Goal: Task Accomplishment & Management: Use online tool/utility

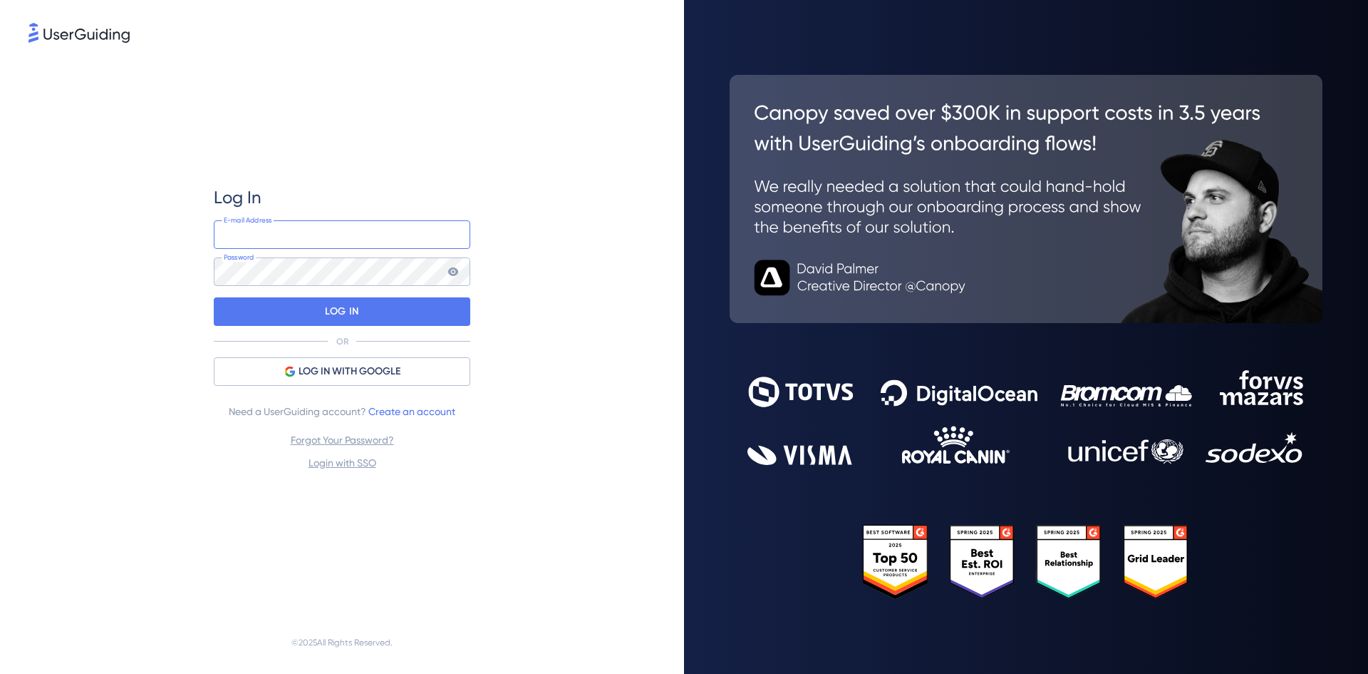
click at [324, 244] on input "email" at bounding box center [342, 234] width 257 height 29
type input "[EMAIL_ADDRESS][DOMAIN_NAME]"
click at [237, 309] on div "LOG IN" at bounding box center [342, 311] width 257 height 29
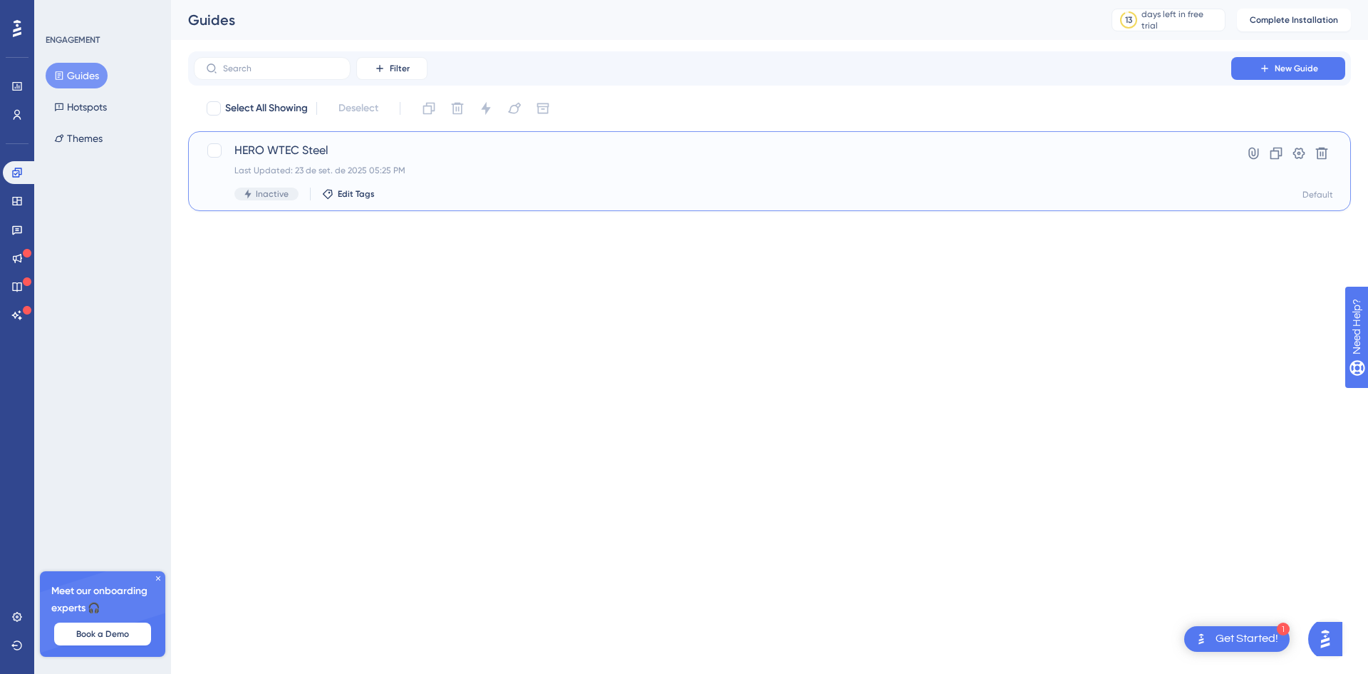
click at [598, 145] on span "HERO WTEC Steel" at bounding box center [712, 150] width 957 height 17
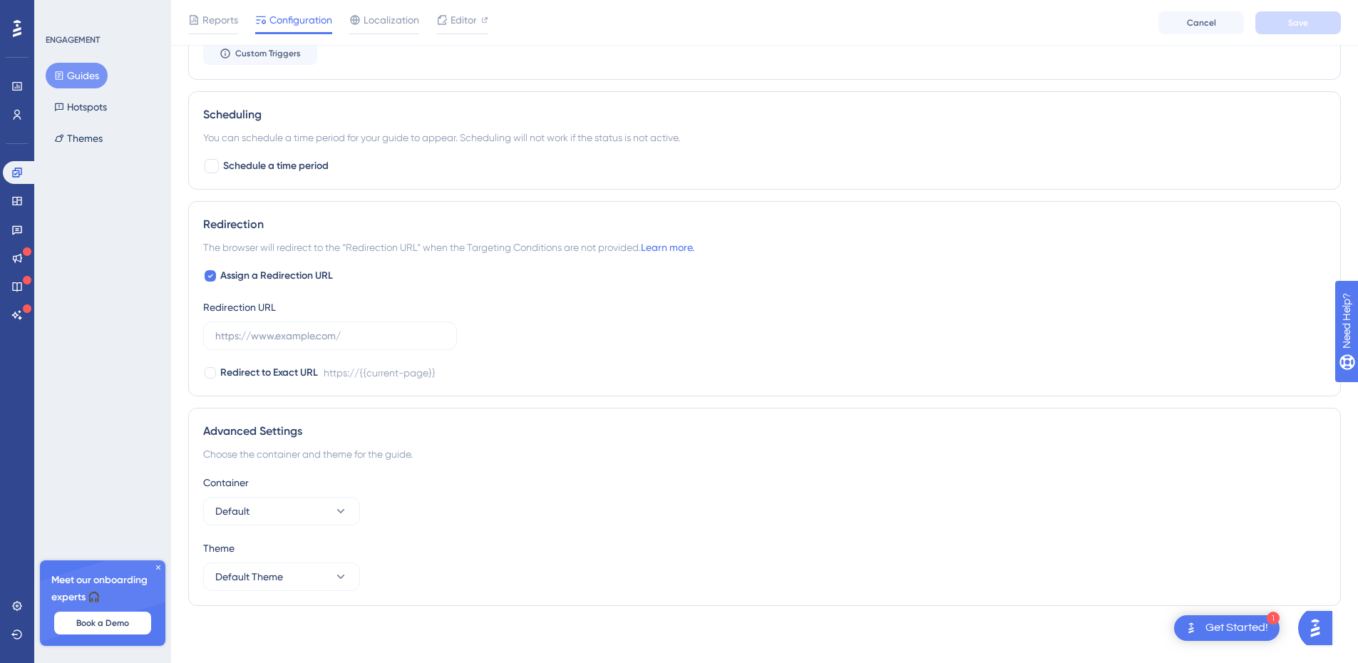
scroll to position [713, 0]
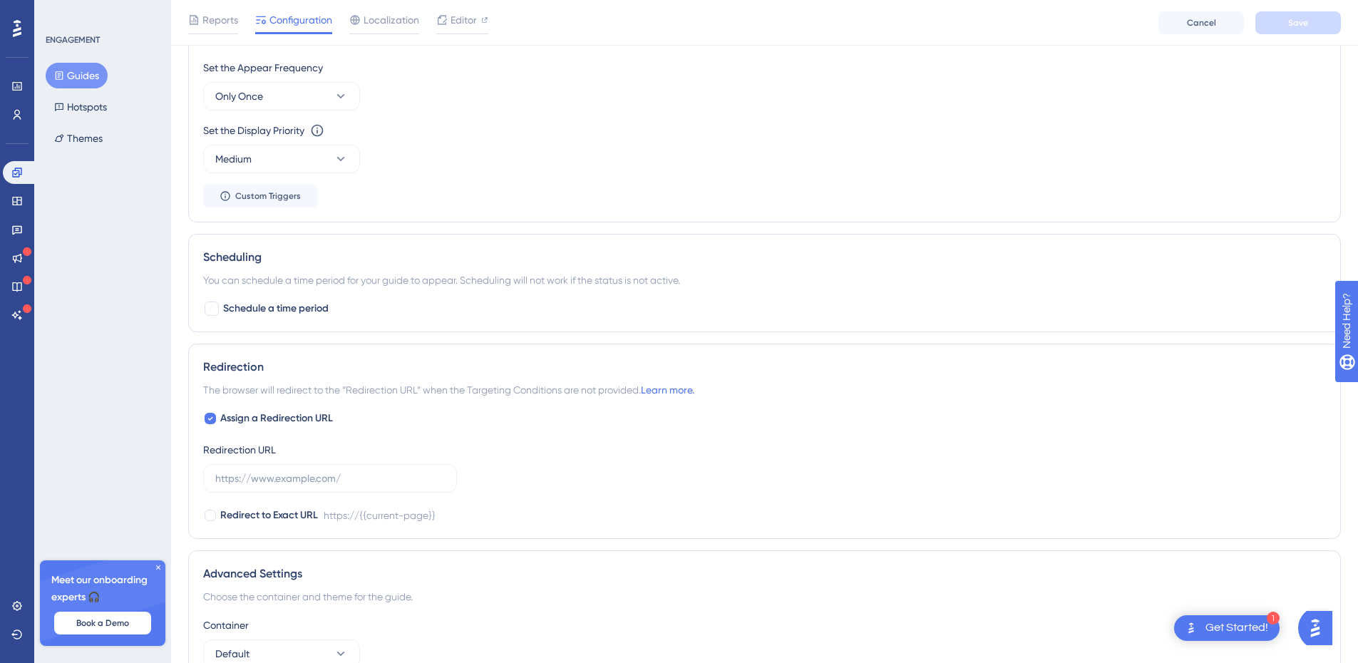
click at [1246, 626] on div "Get Started!" at bounding box center [1236, 628] width 63 height 16
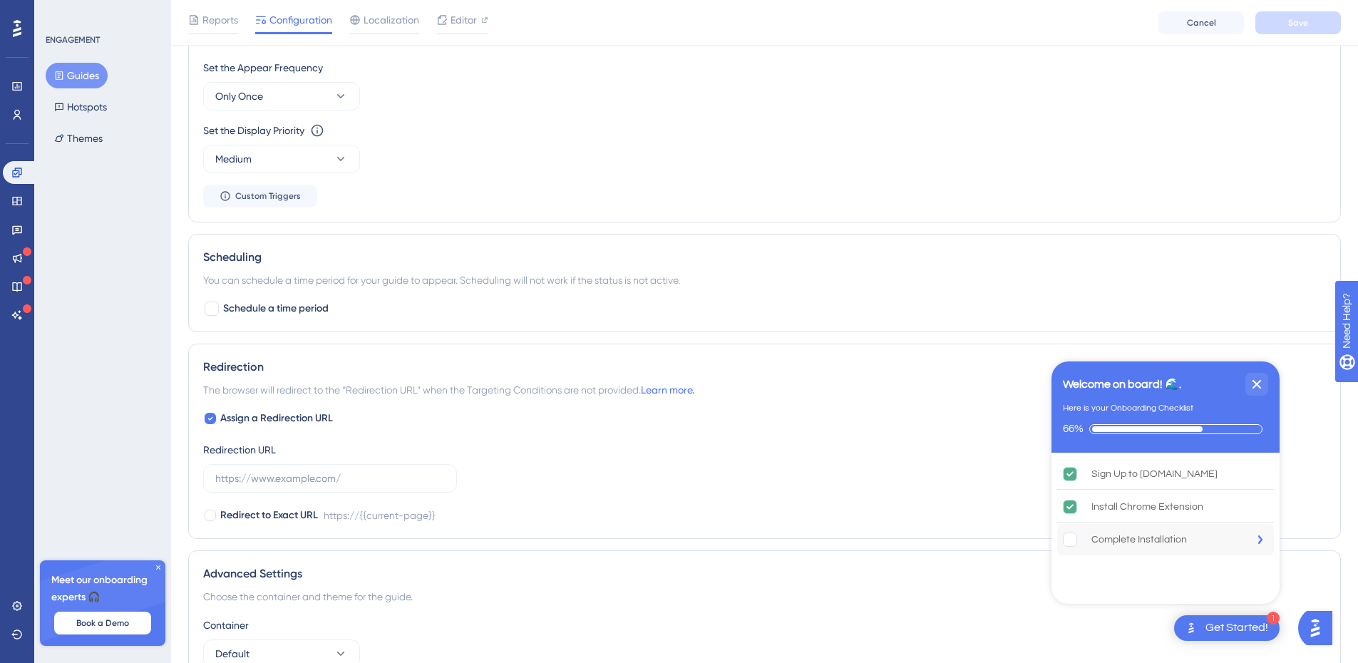
click at [1163, 540] on div "Complete Installation" at bounding box center [1139, 539] width 96 height 17
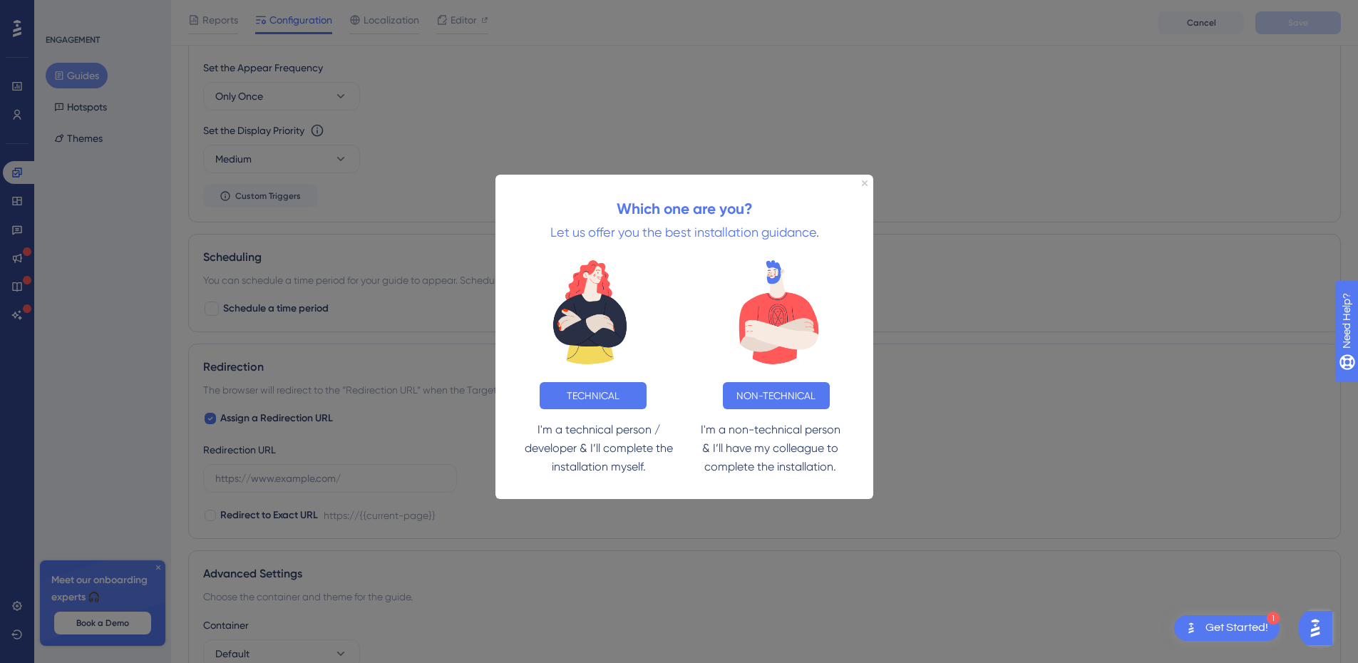
scroll to position [0, 0]
drag, startPoint x: 580, startPoint y: 425, endPoint x: 656, endPoint y: 461, distance: 84.5
click at [656, 461] on p "I'm a technical person / developer & I’ll complete the installation myself." at bounding box center [598, 449] width 160 height 56
click at [757, 391] on button "NON-TECHNICAL" at bounding box center [776, 395] width 107 height 27
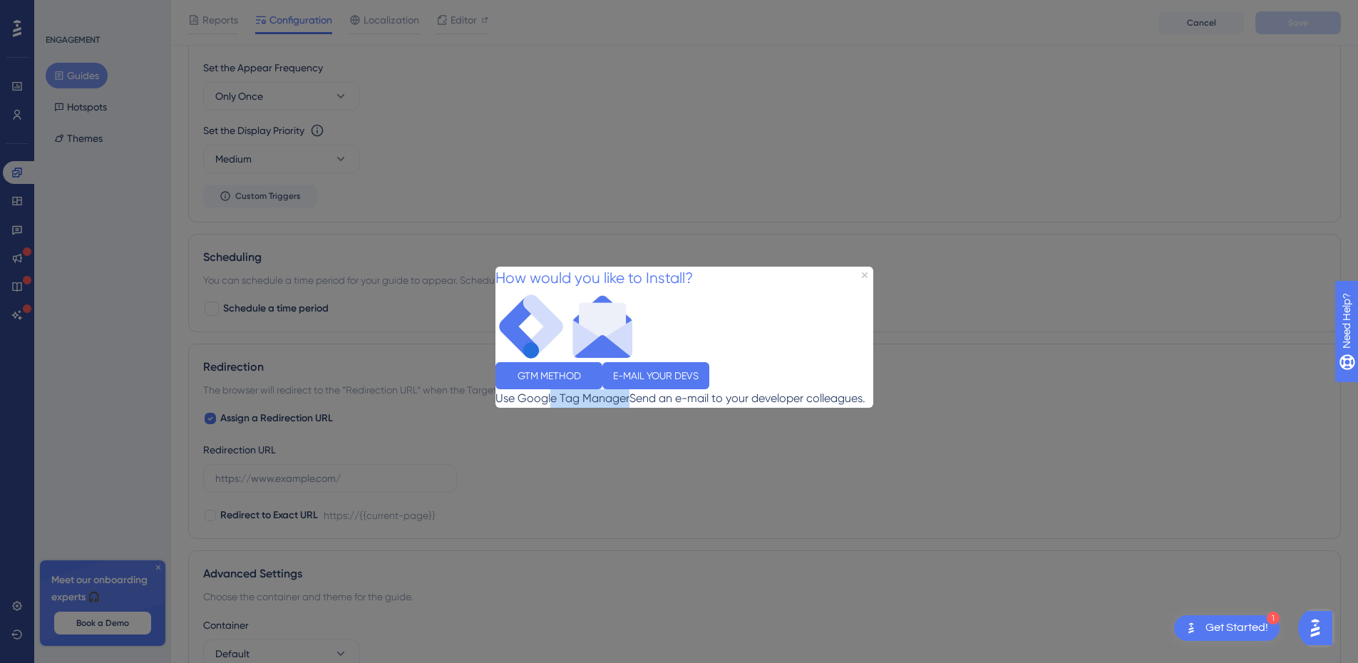
drag, startPoint x: 589, startPoint y: 421, endPoint x: 657, endPoint y: 426, distance: 67.9
click at [629, 407] on div "Use Google Tag Manager" at bounding box center [562, 397] width 134 height 19
click at [709, 379] on button "E-MAIL YOUR DEVS" at bounding box center [655, 374] width 107 height 27
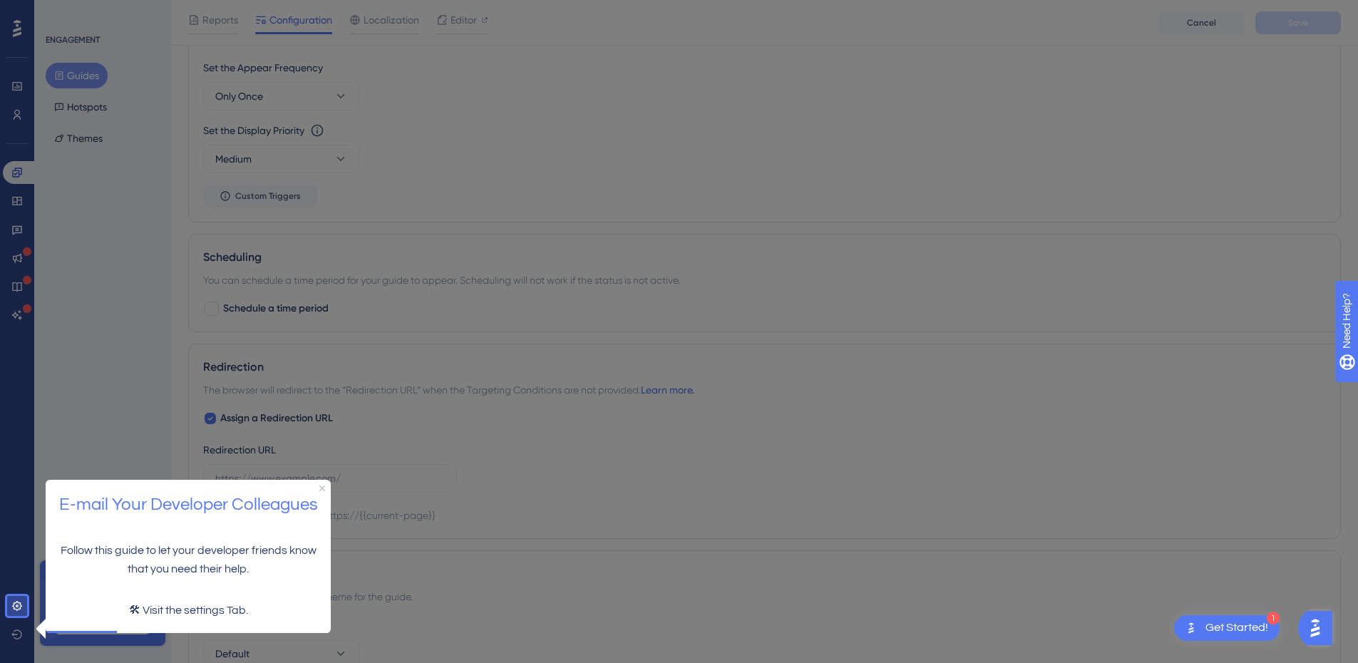
click at [145, 608] on p "🛠 Visit the settings Tab." at bounding box center [188, 610] width 262 height 19
click at [25, 605] on link at bounding box center [17, 605] width 29 height 23
click at [1245, 620] on div "Get Started!" at bounding box center [1236, 628] width 63 height 16
click at [222, 602] on p "🛠 Visit the settings Tab." at bounding box center [188, 610] width 262 height 19
click at [321, 485] on icon "Close Preview" at bounding box center [322, 488] width 6 height 6
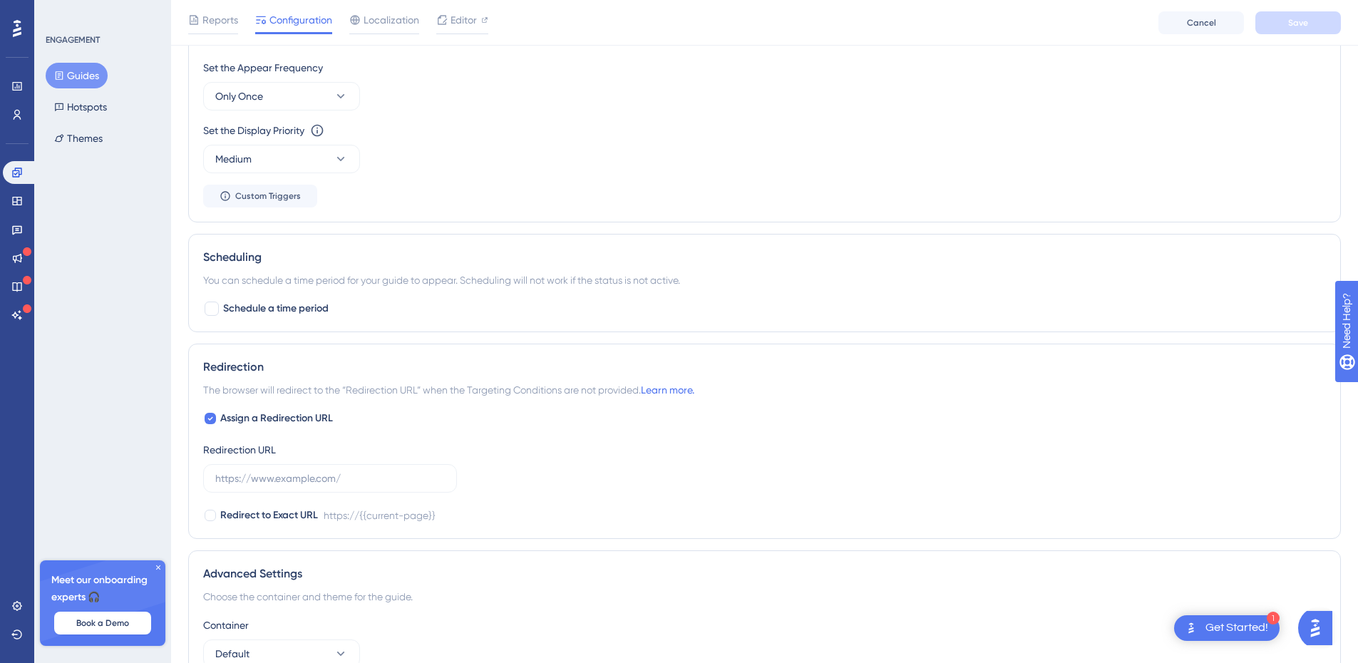
click at [1215, 617] on div "1 Get Started!" at bounding box center [1226, 628] width 105 height 26
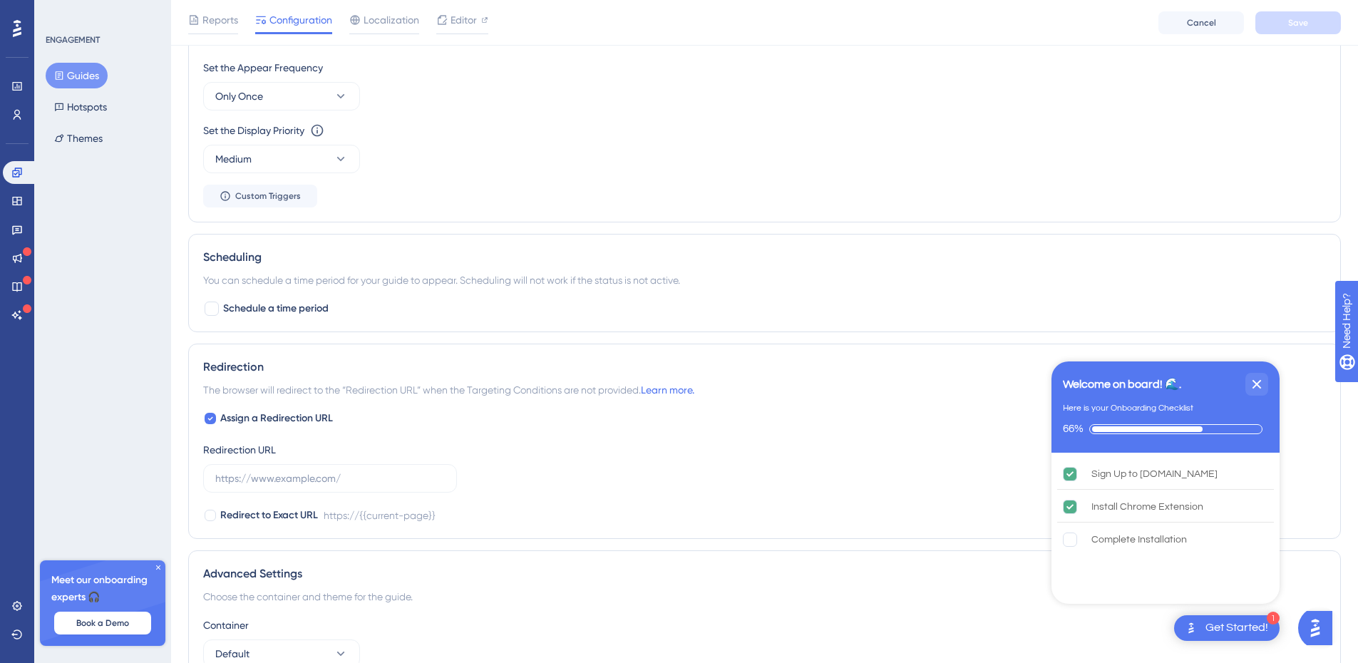
click at [1109, 555] on div "Sign Up to UserGuiding.com Install Chrome Extension Complete Installation" at bounding box center [1165, 526] width 228 height 147
click at [1110, 542] on div "Complete Installation" at bounding box center [1139, 539] width 96 height 17
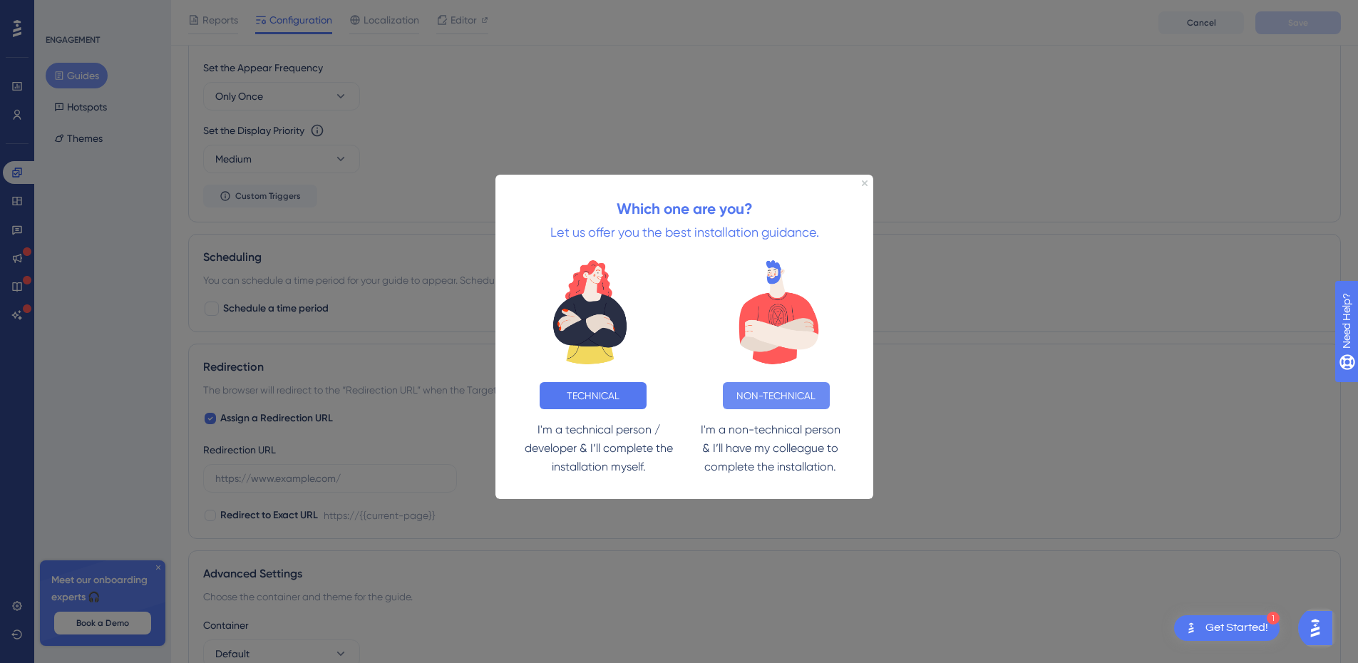
click at [784, 390] on button "NON-TECHNICAL" at bounding box center [776, 395] width 107 height 27
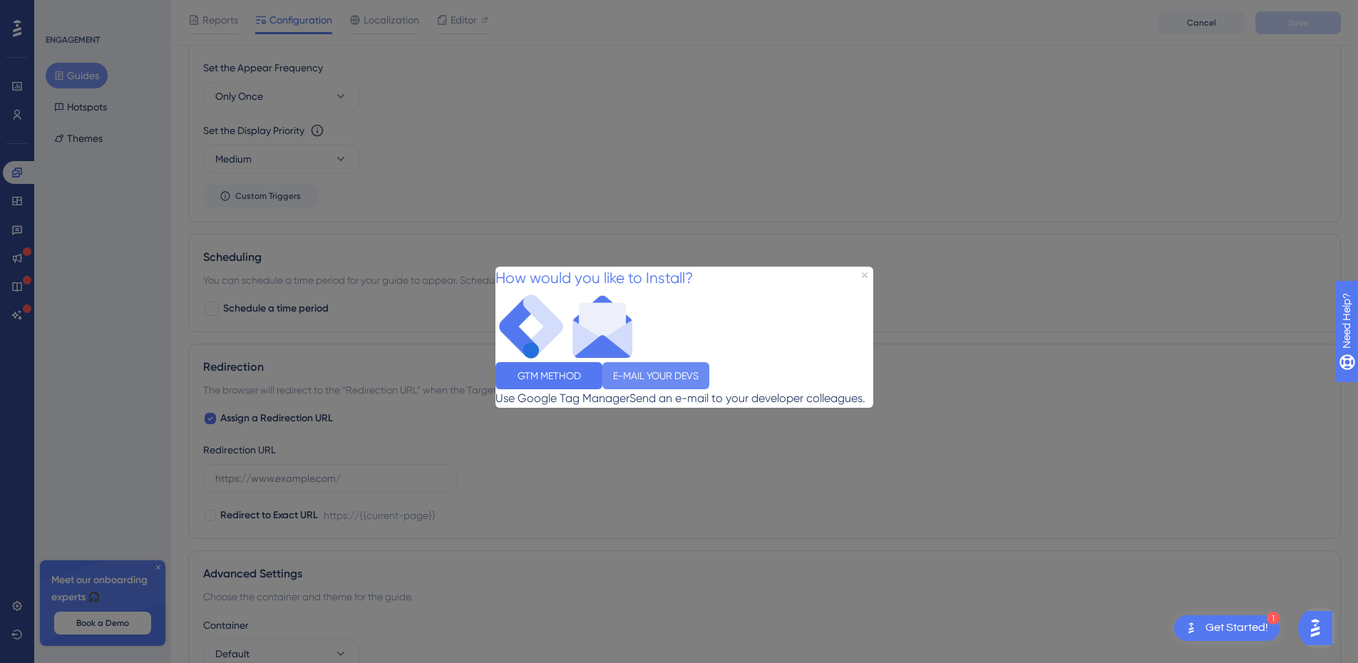
click at [709, 376] on button "E-MAIL YOUR DEVS" at bounding box center [655, 374] width 107 height 27
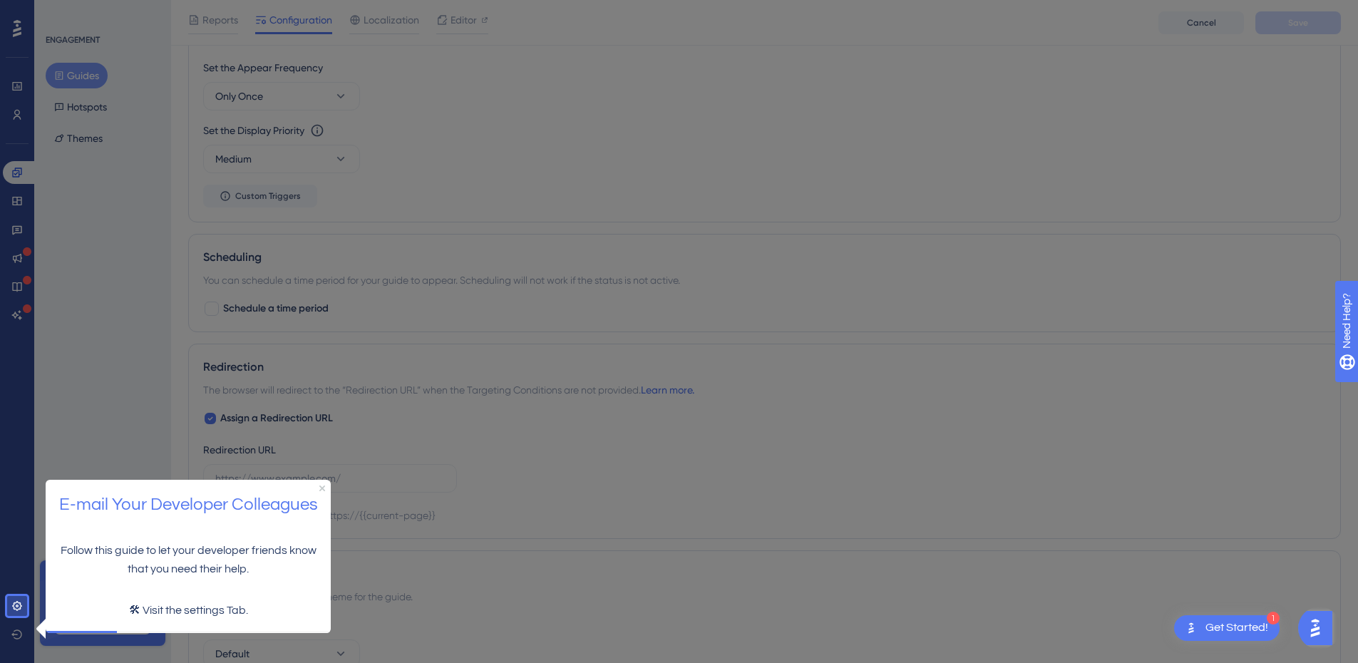
click at [180, 611] on p "🛠 Visit the settings Tab." at bounding box center [188, 610] width 262 height 19
click at [19, 608] on icon at bounding box center [16, 605] width 11 height 11
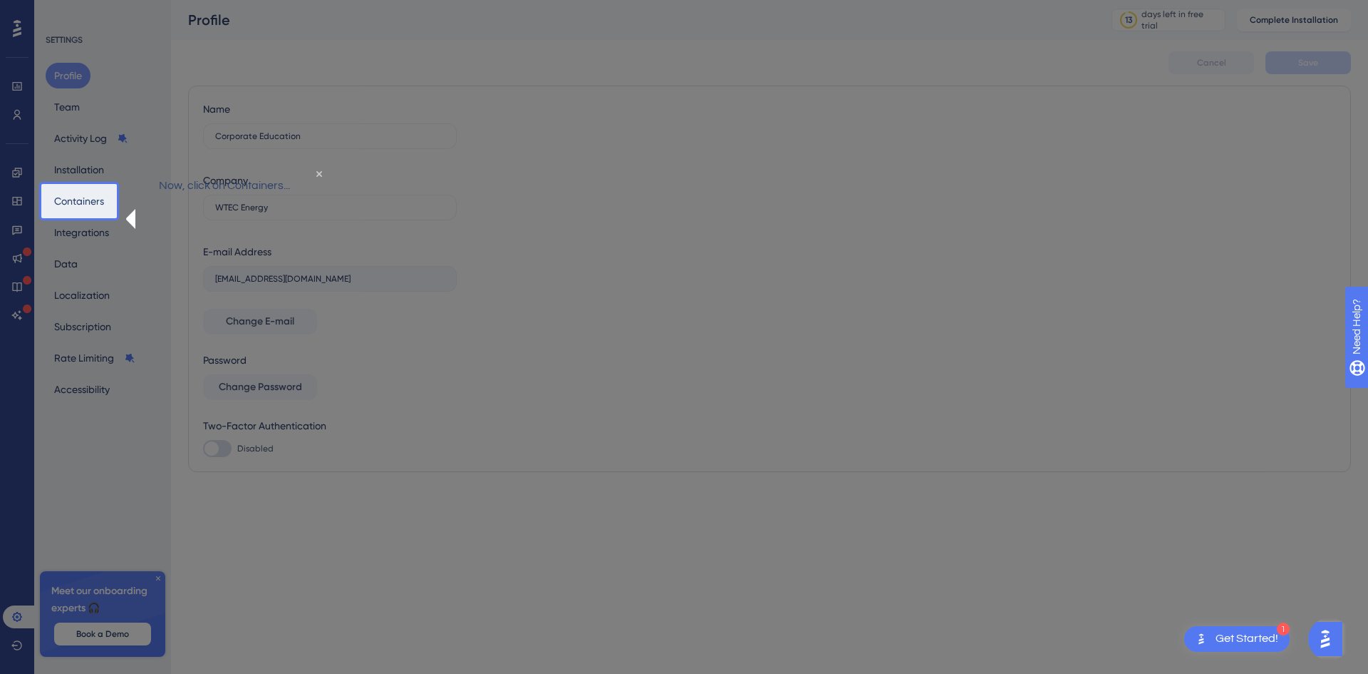
click at [90, 513] on div at bounding box center [79, 445] width 76 height 455
click at [301, 187] on div "Now, click on Containers..." at bounding box center [224, 185] width 207 height 41
drag, startPoint x: 313, startPoint y: 187, endPoint x: 805, endPoint y: 428, distance: 547.3
click at [313, 187] on div "Now, click on Containers..." at bounding box center [224, 185] width 207 height 41
click at [1011, 387] on div at bounding box center [743, 337] width 1252 height 674
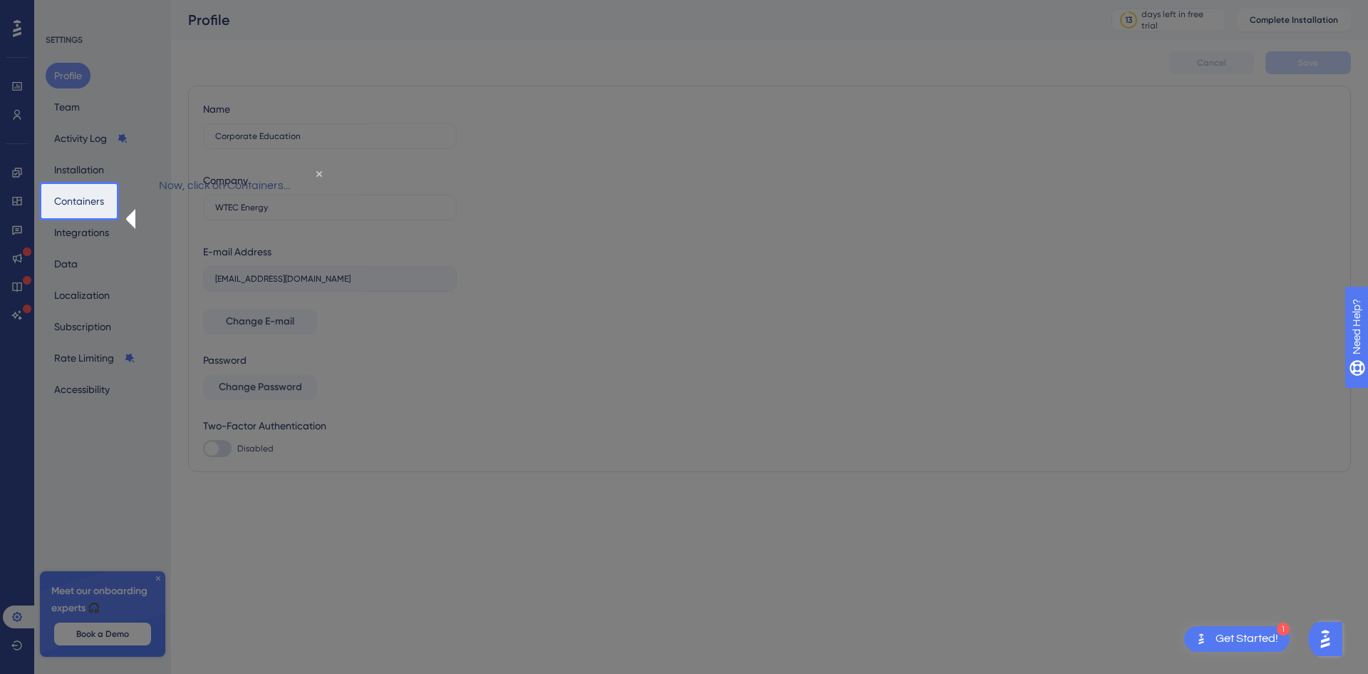
click at [1249, 639] on div "Get Started!" at bounding box center [1247, 639] width 63 height 16
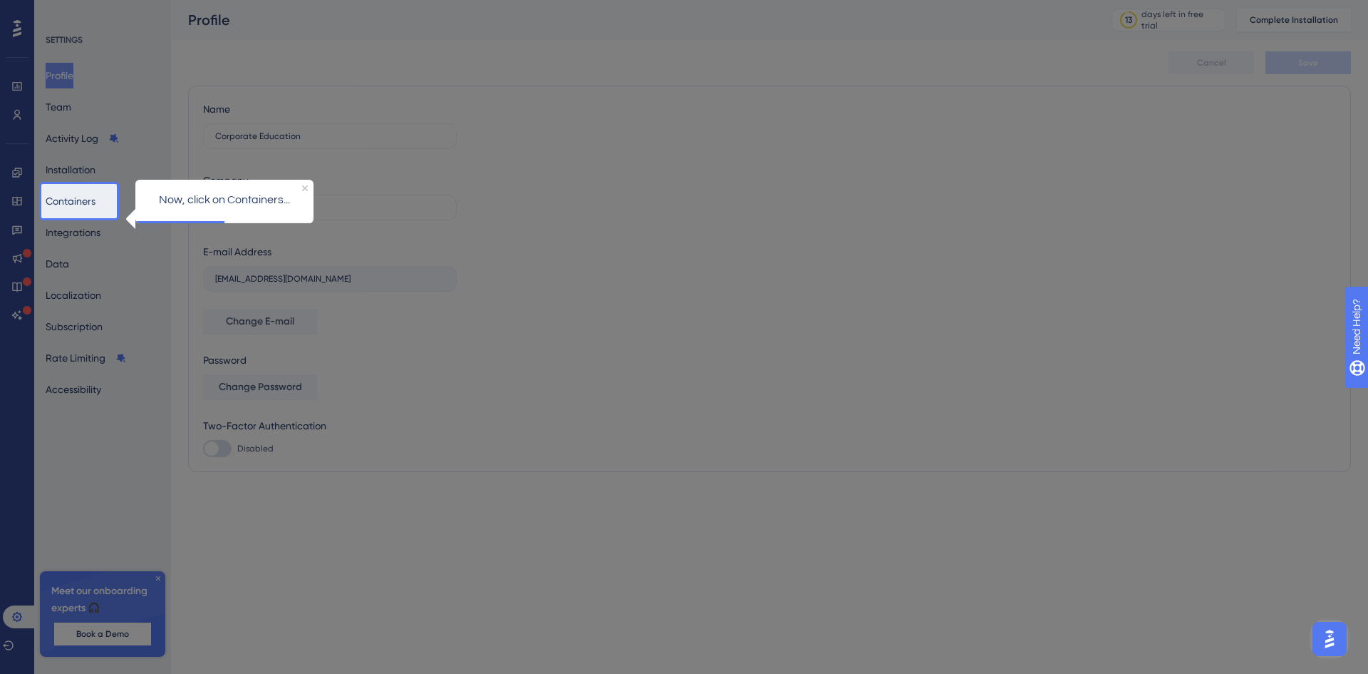
click at [73, 159] on div at bounding box center [79, 92] width 76 height 184
click at [96, 193] on button "Containers" at bounding box center [71, 201] width 50 height 26
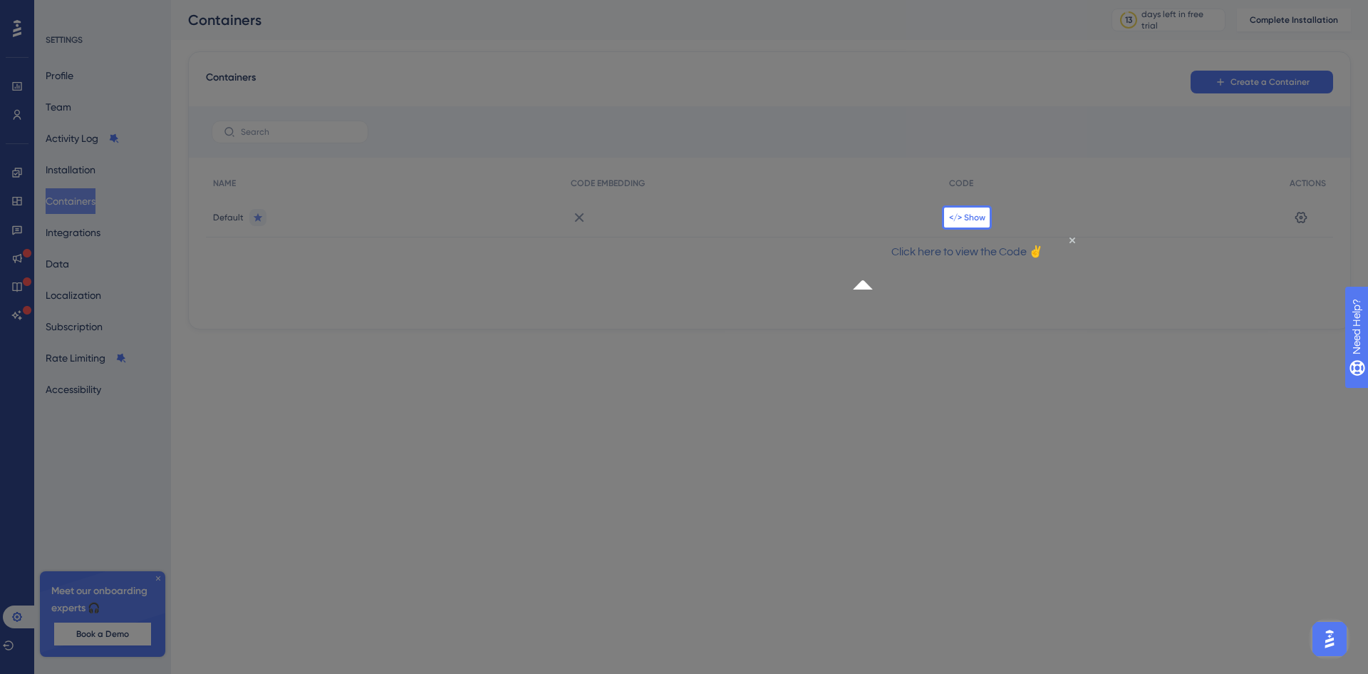
click at [974, 221] on span "</> Show" at bounding box center [967, 217] width 36 height 11
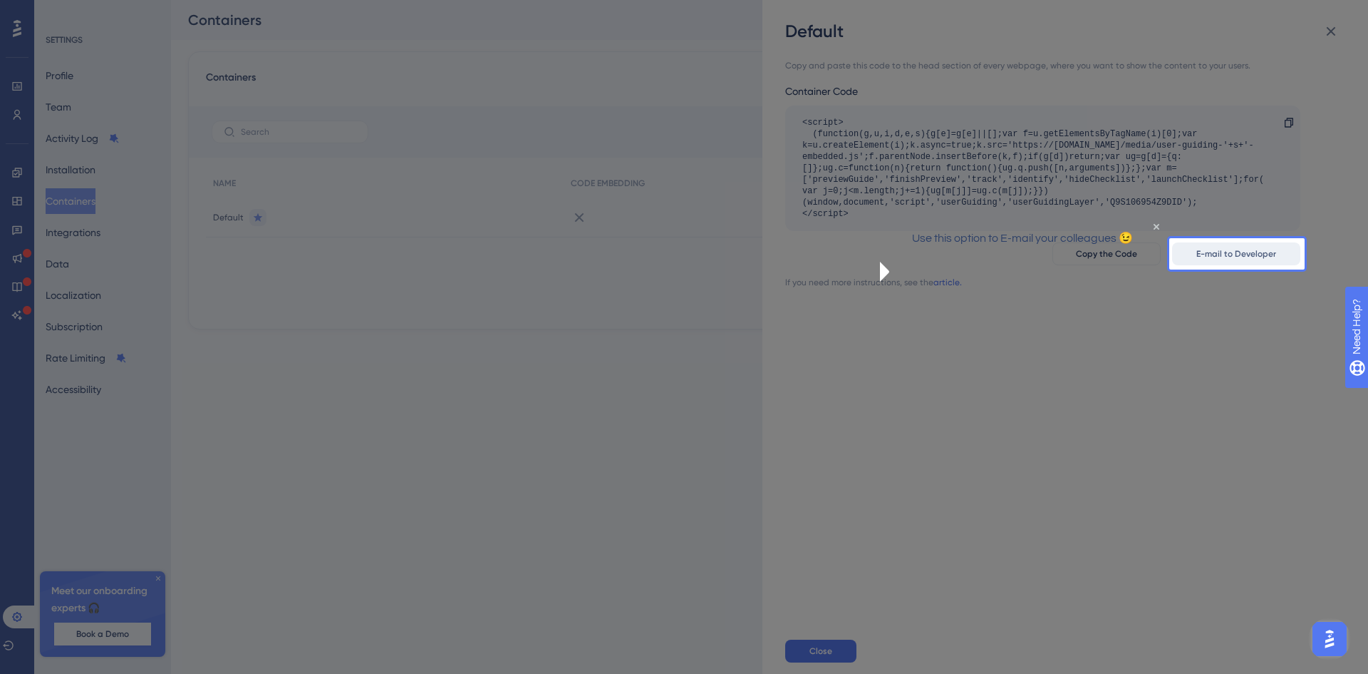
click at [1243, 252] on span "E-mail to Developer" at bounding box center [1237, 253] width 80 height 11
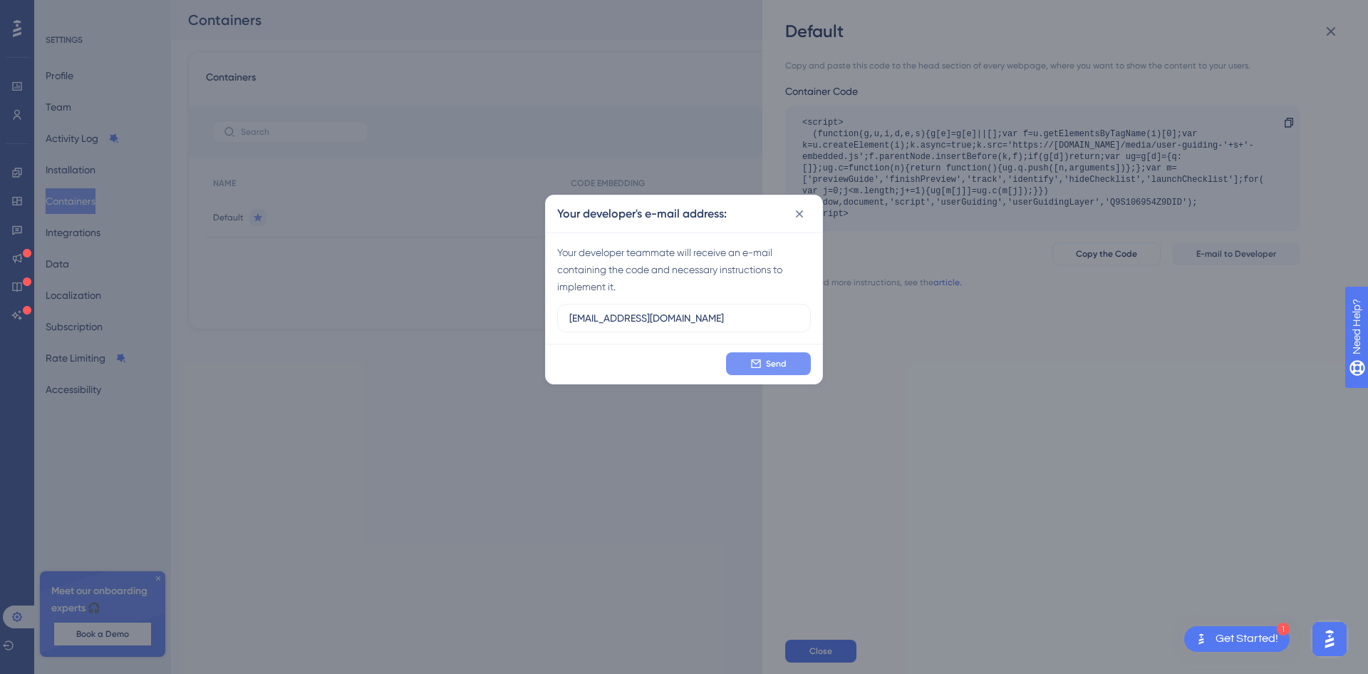
type input "[EMAIL_ADDRESS][DOMAIN_NAME]"
click at [774, 358] on span "Send" at bounding box center [776, 363] width 21 height 11
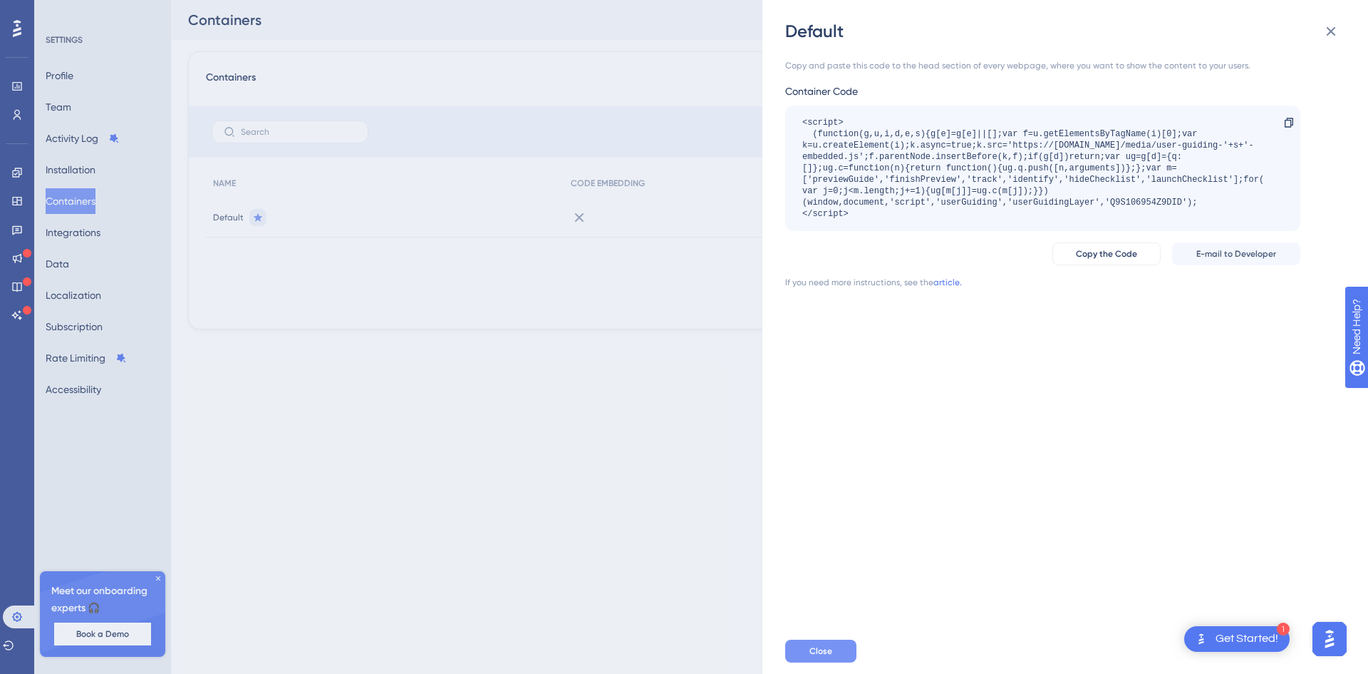
click at [832, 652] on button "Close" at bounding box center [820, 650] width 71 height 23
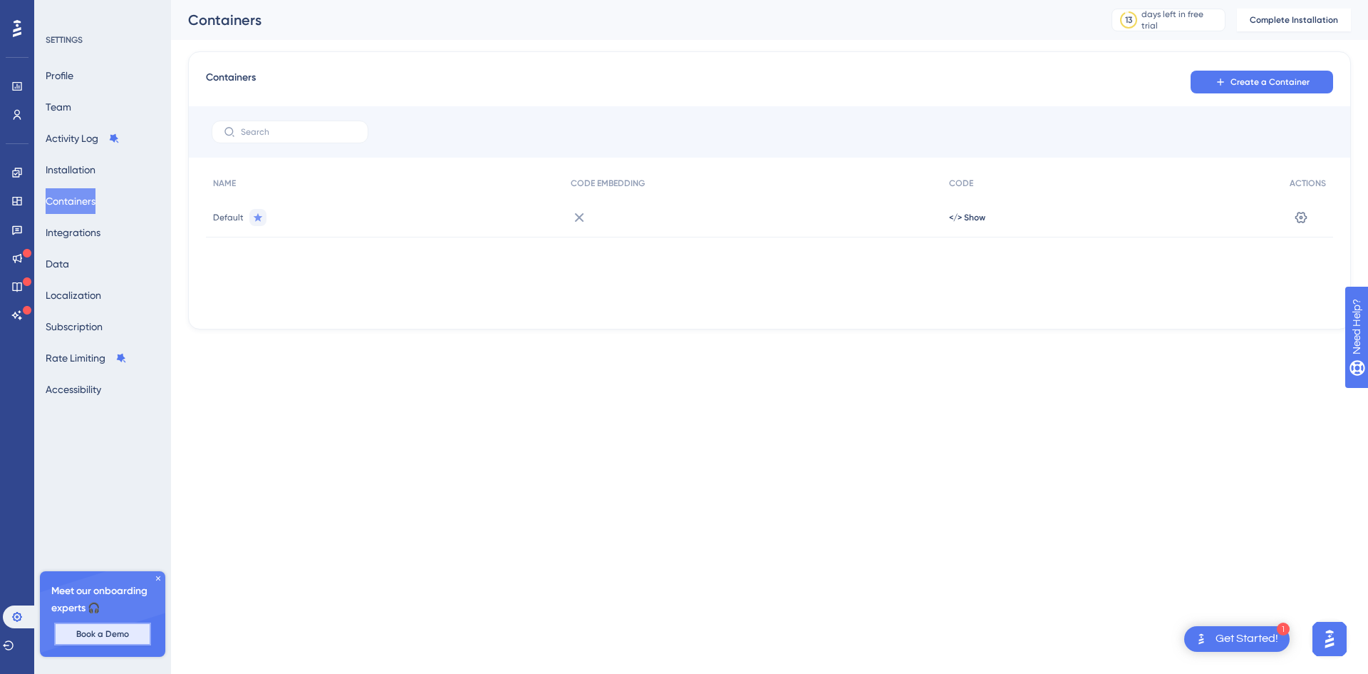
click at [120, 640] on button "Book a Demo" at bounding box center [102, 633] width 97 height 23
